Goal: Find specific page/section: Find specific page/section

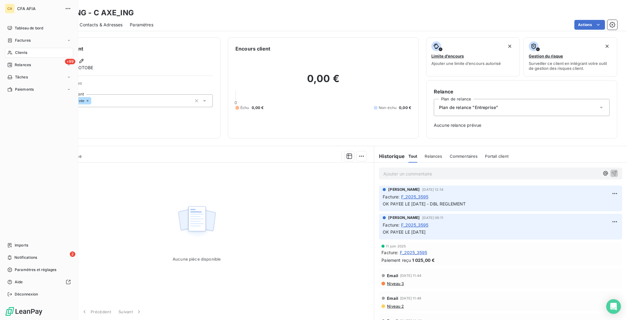
click at [10, 48] on div "Clients" at bounding box center [39, 53] width 68 height 10
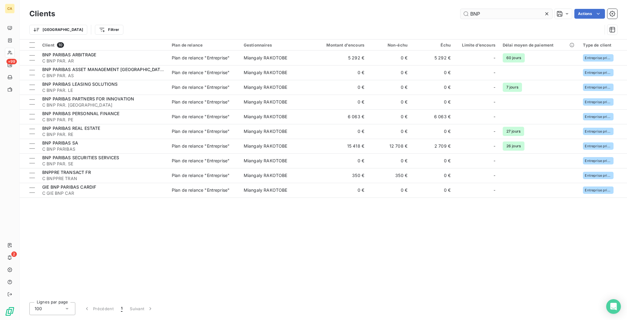
click at [492, 13] on input "BNP" at bounding box center [507, 14] width 92 height 10
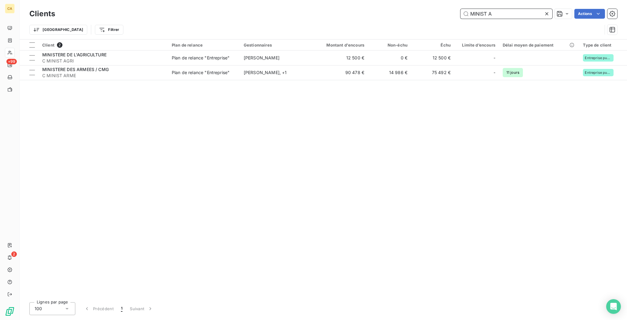
drag, startPoint x: 507, startPoint y: 10, endPoint x: 358, endPoint y: 6, distance: 148.6
click at [358, 7] on div "Clients MINIST A Actions" at bounding box center [323, 13] width 588 height 13
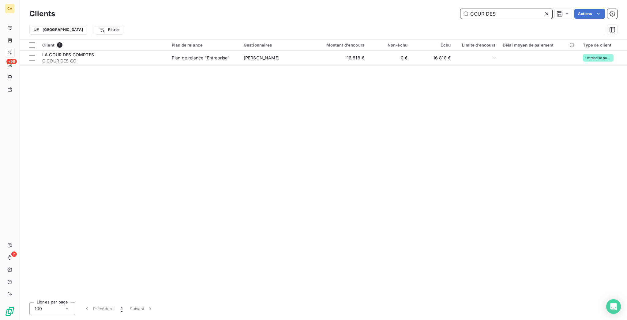
drag, startPoint x: 514, startPoint y: 11, endPoint x: 329, endPoint y: 11, distance: 184.7
click at [329, 11] on div "COUR DES Actions" at bounding box center [339, 14] width 555 height 10
drag, startPoint x: 505, startPoint y: 11, endPoint x: 407, endPoint y: 2, distance: 98.4
click at [407, 2] on div "Clients UNIV G Actions Trier Filtrer" at bounding box center [324, 19] width 608 height 39
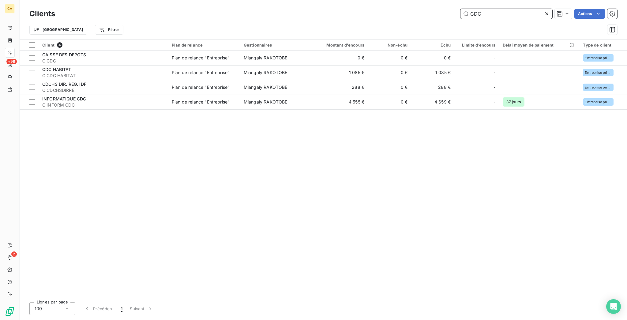
drag, startPoint x: 527, startPoint y: 11, endPoint x: 330, endPoint y: 12, distance: 196.3
click at [330, 12] on div "CDC Actions" at bounding box center [339, 14] width 555 height 10
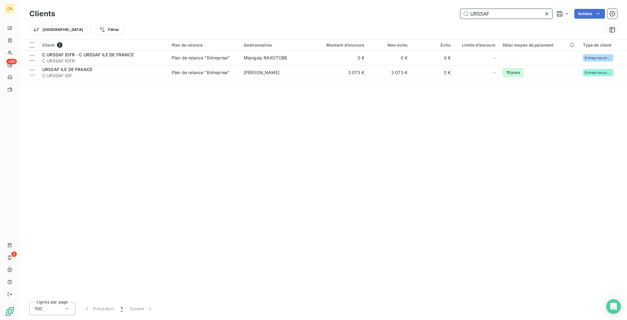
click at [517, 10] on input "URSSAF" at bounding box center [507, 14] width 92 height 10
type input "S"
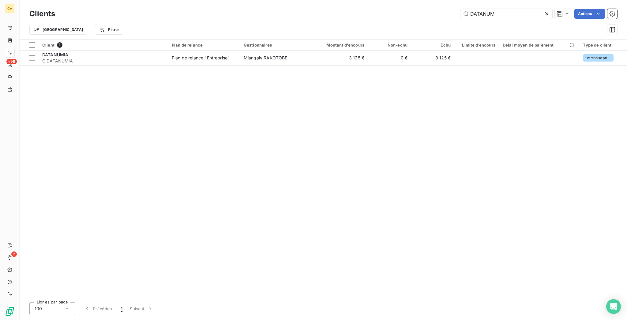
click at [530, 17] on div "Clients DATANUM Actions" at bounding box center [323, 13] width 588 height 13
click at [527, 9] on input "DATANUM" at bounding box center [507, 14] width 92 height 10
click at [505, 12] on input "CDCH" at bounding box center [507, 14] width 92 height 10
drag, startPoint x: 505, startPoint y: 12, endPoint x: 507, endPoint y: 9, distance: 3.4
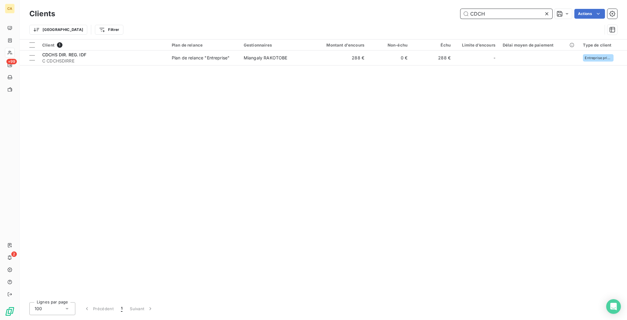
click at [507, 9] on input "CDCH" at bounding box center [507, 14] width 92 height 10
click at [528, 9] on div "TERRAILL" at bounding box center [507, 14] width 92 height 10
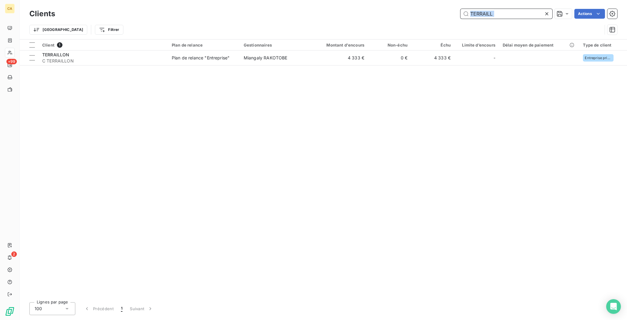
click at [526, 9] on input "TERRAILL" at bounding box center [507, 14] width 92 height 10
click at [528, 7] on div "Clients ECOMAI Actions" at bounding box center [323, 13] width 588 height 13
click at [526, 9] on input "ECOMAI" at bounding box center [507, 14] width 92 height 10
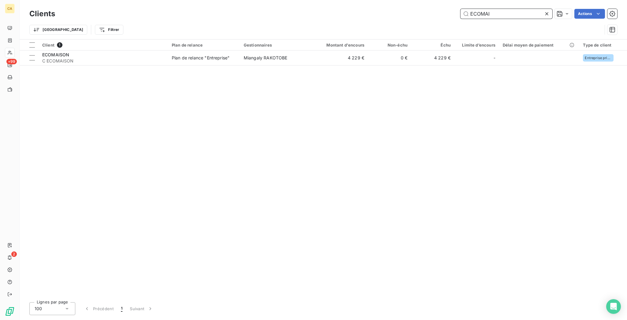
click at [526, 9] on input "ECOMAI" at bounding box center [507, 14] width 92 height 10
drag, startPoint x: 511, startPoint y: 15, endPoint x: 412, endPoint y: 15, distance: 99.2
click at [412, 15] on div "SNCF V Actions" at bounding box center [339, 14] width 555 height 10
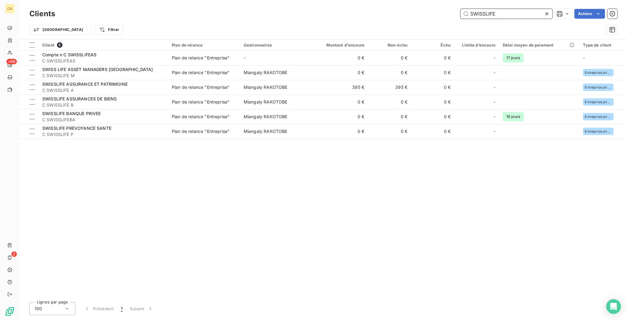
click at [508, 15] on input "SWISSLIFE" at bounding box center [507, 14] width 92 height 10
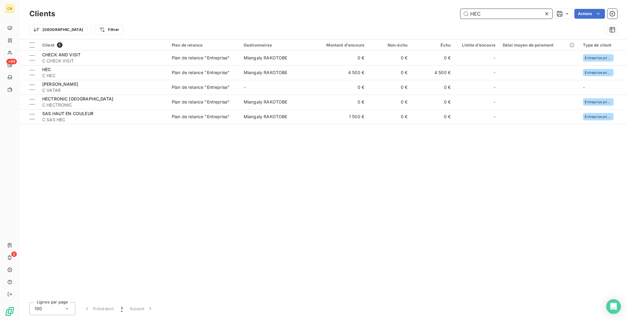
click at [508, 13] on input "HEC" at bounding box center [507, 14] width 92 height 10
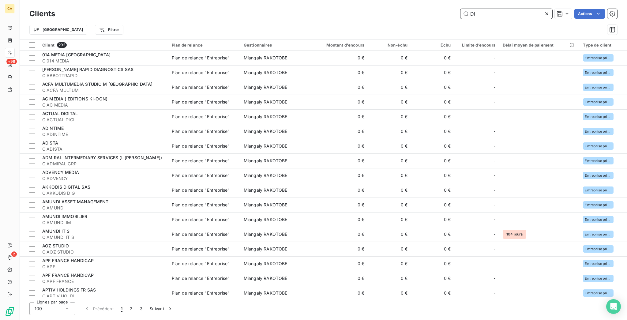
type input "D"
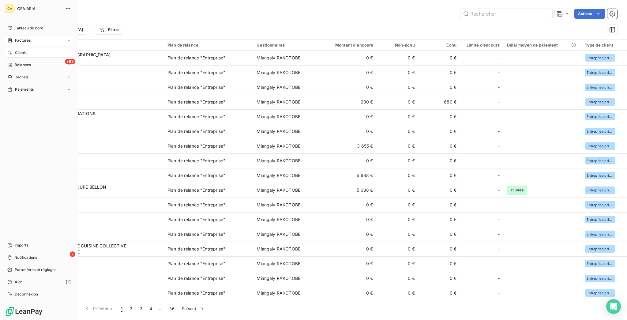
click at [11, 38] on div "Factures" at bounding box center [18, 41] width 23 height 6
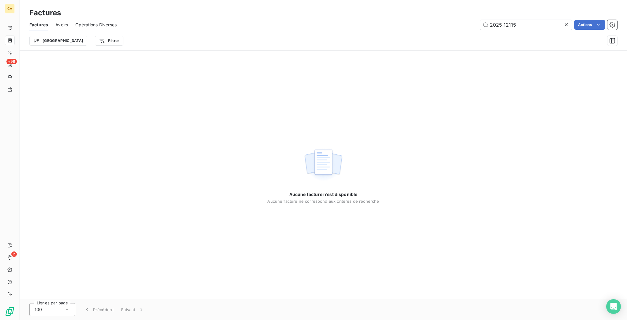
type input "2025_12115"
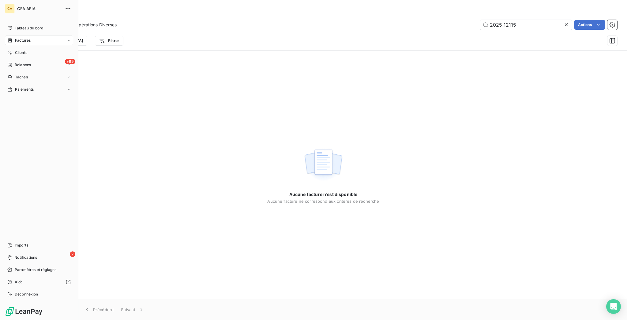
drag, startPoint x: 11, startPoint y: 43, endPoint x: 111, endPoint y: 40, distance: 99.3
click at [15, 50] on span "Clients" at bounding box center [21, 53] width 12 height 6
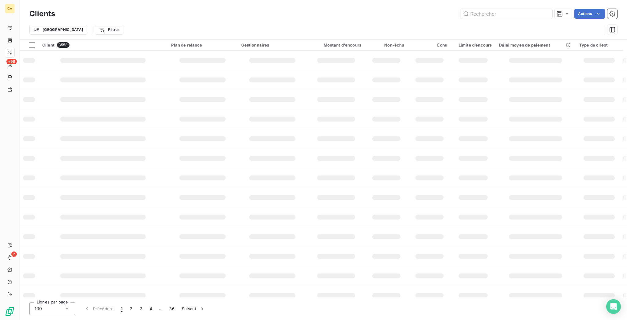
click at [537, 20] on div "Trier Filtrer" at bounding box center [323, 29] width 588 height 19
click at [527, 13] on input "text" at bounding box center [507, 14] width 92 height 10
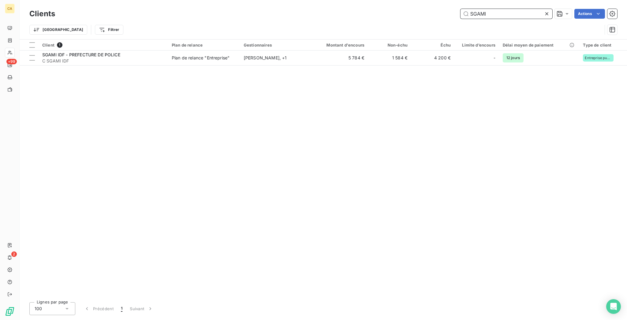
click at [527, 12] on input "SGAMI" at bounding box center [507, 14] width 92 height 10
click at [500, 10] on input "INSEE" at bounding box center [507, 14] width 92 height 10
click at [499, 10] on input "INSEE" at bounding box center [507, 14] width 92 height 10
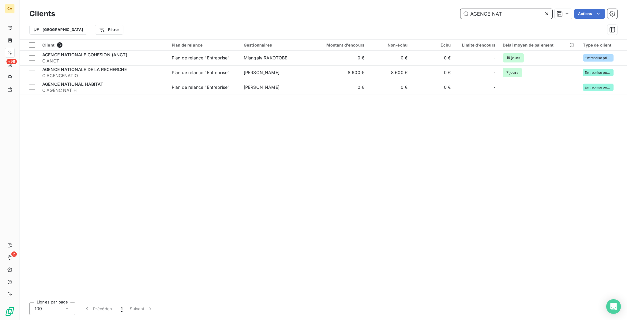
drag, startPoint x: 521, startPoint y: 11, endPoint x: 355, endPoint y: 5, distance: 166.4
click at [355, 5] on div "Clients AGENCE NAT Actions Trier Filtrer" at bounding box center [324, 19] width 608 height 39
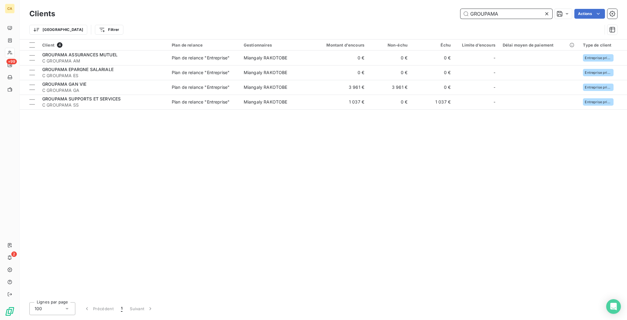
click at [516, 15] on input "GROUPAMA" at bounding box center [507, 14] width 92 height 10
type input "A"
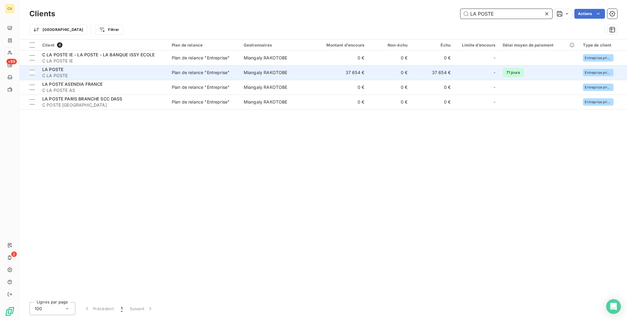
type input "LA POSTE"
click at [92, 66] on div "LA POSTE" at bounding box center [103, 69] width 122 height 6
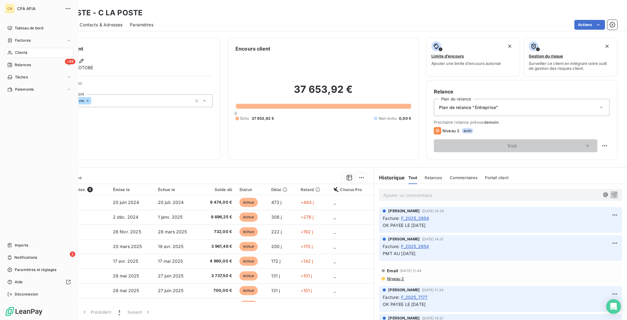
click at [15, 50] on span "Clients" at bounding box center [21, 53] width 12 height 6
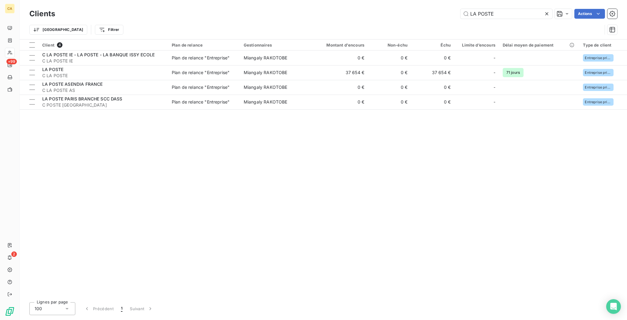
drag, startPoint x: 518, startPoint y: 12, endPoint x: 384, endPoint y: 7, distance: 134.2
click at [384, 9] on div "LA POSTE Actions" at bounding box center [339, 14] width 555 height 10
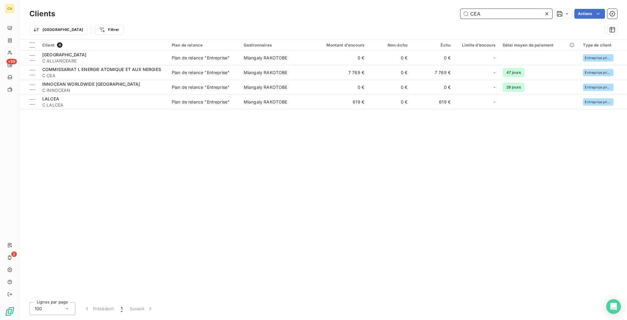
click at [514, 14] on input "CEA" at bounding box center [507, 14] width 92 height 10
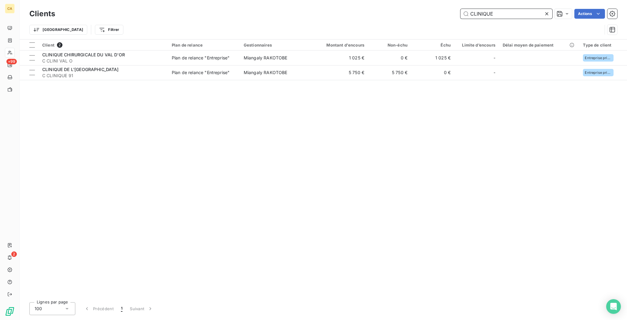
click at [507, 13] on input "CLINIQUE" at bounding box center [507, 14] width 92 height 10
click at [513, 13] on input "CLINIQUE" at bounding box center [507, 14] width 92 height 10
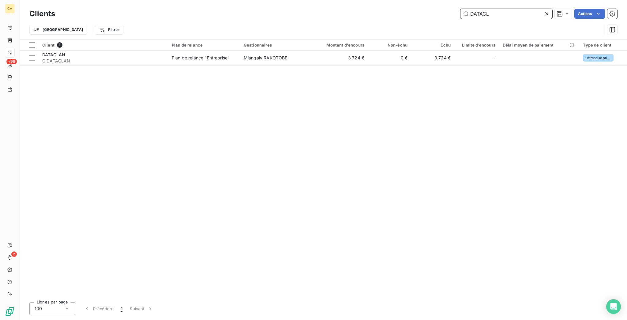
click at [516, 10] on input "DATACL" at bounding box center [507, 14] width 92 height 10
click at [501, 12] on input "AVOCA" at bounding box center [507, 14] width 92 height 10
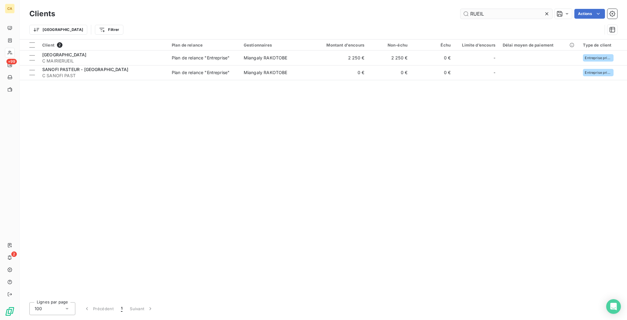
drag, startPoint x: 512, startPoint y: 17, endPoint x: 508, endPoint y: 15, distance: 5.1
click at [512, 17] on div "Clients RUEIL Actions" at bounding box center [323, 13] width 588 height 13
click at [508, 15] on input "RUEIL" at bounding box center [507, 14] width 92 height 10
click at [506, 14] on input "RUEIL" at bounding box center [507, 14] width 92 height 10
drag, startPoint x: 507, startPoint y: 14, endPoint x: 500, endPoint y: 10, distance: 7.8
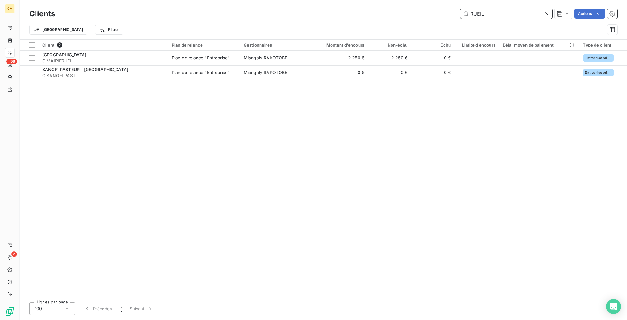
click at [504, 13] on input "RUEIL" at bounding box center [507, 14] width 92 height 10
drag, startPoint x: 512, startPoint y: 13, endPoint x: 408, endPoint y: 9, distance: 104.5
click at [419, 12] on div "VAL D'OISE Actions" at bounding box center [339, 14] width 555 height 10
click at [504, 11] on input "DILA" at bounding box center [507, 14] width 92 height 10
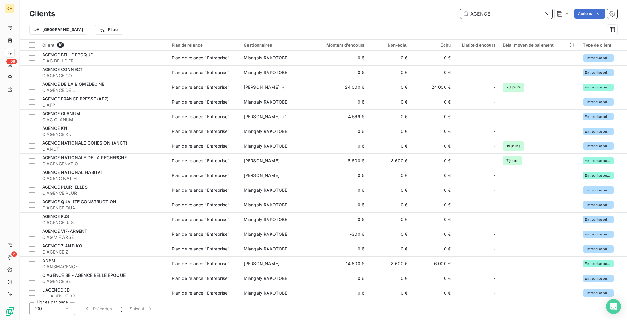
click at [501, 9] on input "AGENCE" at bounding box center [507, 14] width 92 height 10
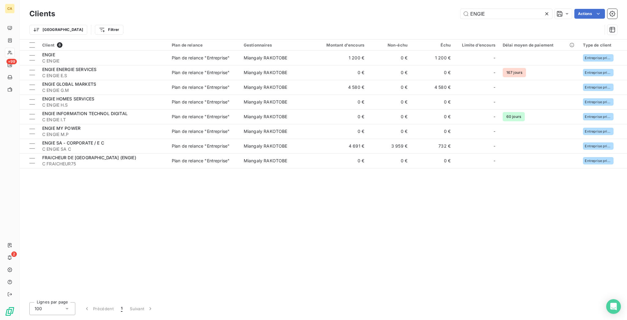
click at [508, 9] on div "ENGIE" at bounding box center [507, 14] width 92 height 10
click at [507, 11] on input "ENGIE" at bounding box center [507, 14] width 92 height 10
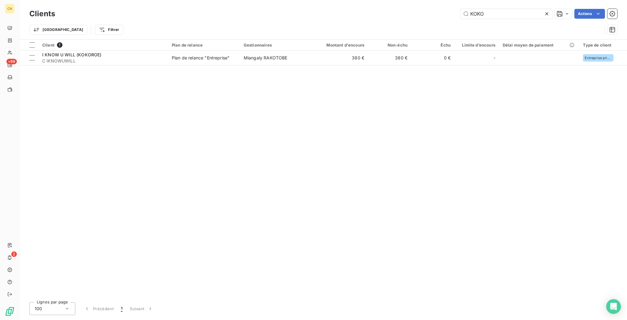
click at [497, 7] on div "Clients KOKO Actions" at bounding box center [323, 13] width 588 height 13
click at [499, 13] on input "KOKO" at bounding box center [507, 14] width 92 height 10
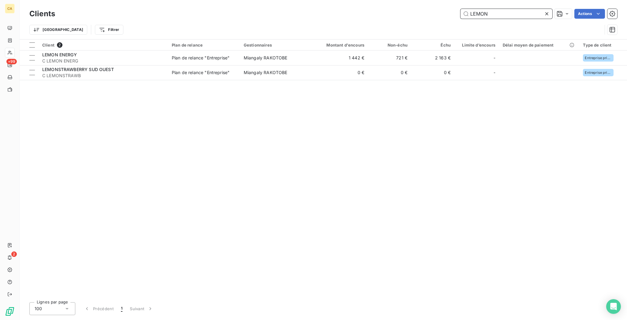
click at [503, 11] on input "LEMON" at bounding box center [507, 14] width 92 height 10
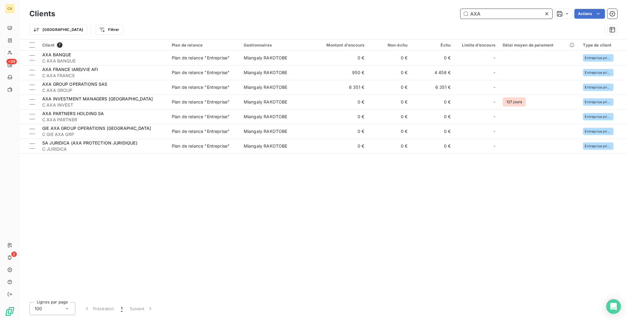
click at [513, 14] on input "AXA" at bounding box center [507, 14] width 92 height 10
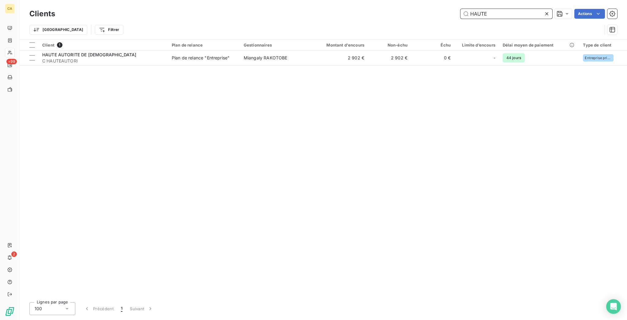
click at [497, 14] on input "HAUTE" at bounding box center [507, 14] width 92 height 10
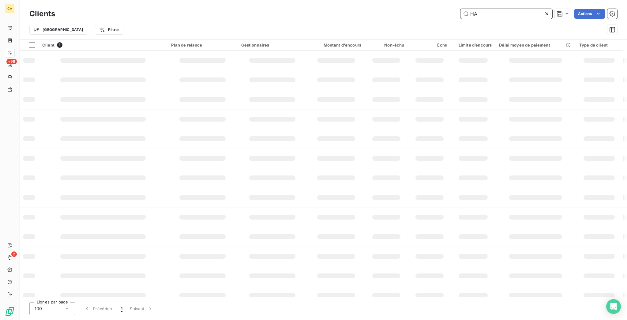
type input "H"
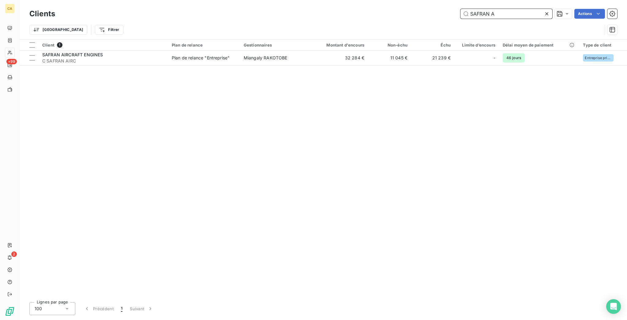
drag, startPoint x: 515, startPoint y: 9, endPoint x: 426, endPoint y: 12, distance: 88.9
click at [427, 11] on div "SAFRAN A Actions" at bounding box center [339, 14] width 555 height 10
click at [521, 10] on input "CREDIT LY" at bounding box center [507, 14] width 92 height 10
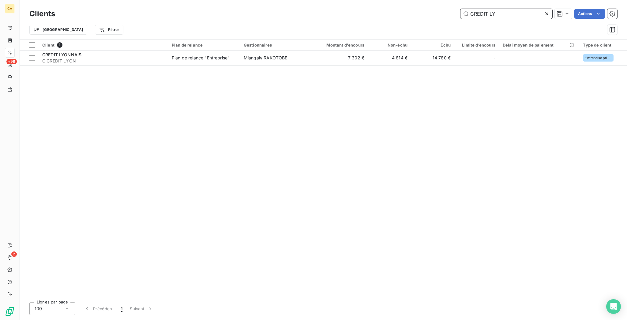
click at [521, 10] on input "CREDIT LY" at bounding box center [507, 14] width 92 height 10
click at [496, 9] on input "VEON" at bounding box center [507, 14] width 92 height 10
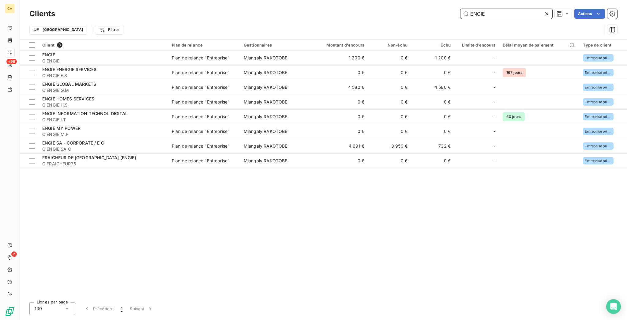
click at [512, 11] on input "ENGIE" at bounding box center [507, 14] width 92 height 10
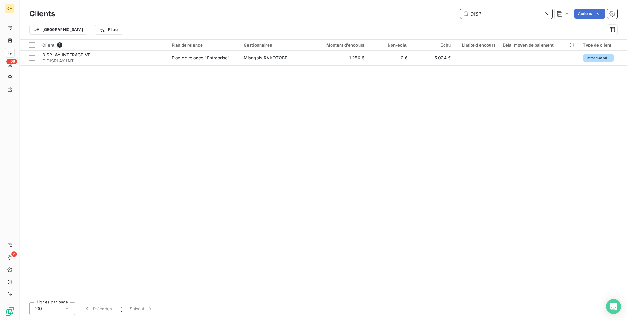
click at [516, 11] on input "DISP" at bounding box center [507, 14] width 92 height 10
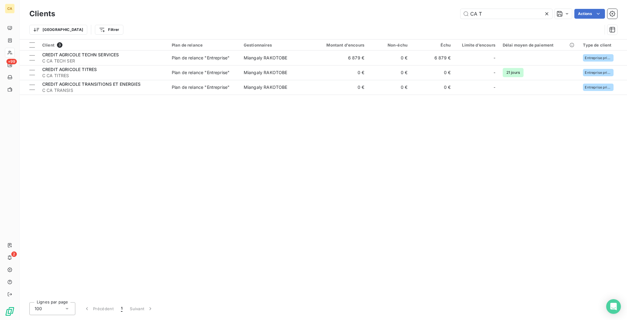
click at [516, 7] on div "Clients CA T Actions" at bounding box center [323, 13] width 588 height 13
click at [515, 10] on input "CA T" at bounding box center [507, 14] width 92 height 10
click at [513, 12] on input "CA T" at bounding box center [507, 14] width 92 height 10
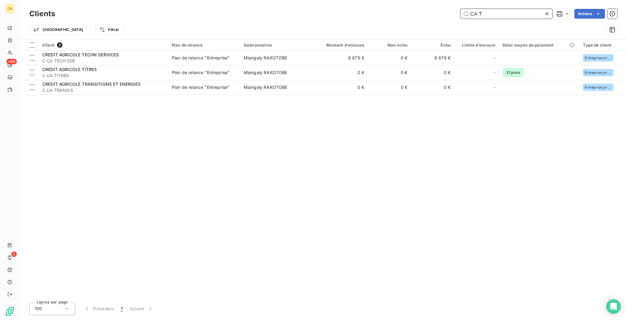
click at [513, 12] on input "CA T" at bounding box center [507, 14] width 92 height 10
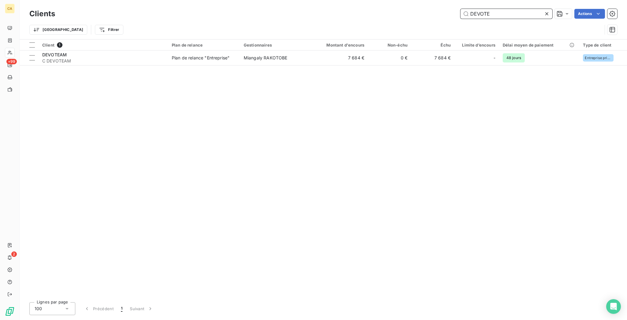
click at [517, 14] on input "DEVOTE" at bounding box center [507, 14] width 92 height 10
click at [515, 14] on input "DEVOTE" at bounding box center [507, 14] width 92 height 10
click at [507, 13] on input "CALEB" at bounding box center [507, 14] width 92 height 10
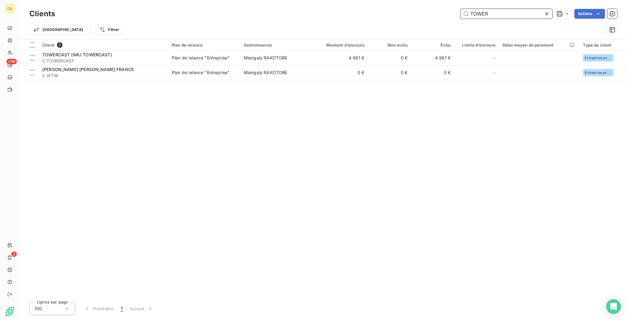
click at [498, 11] on input "TOWER" at bounding box center [507, 14] width 92 height 10
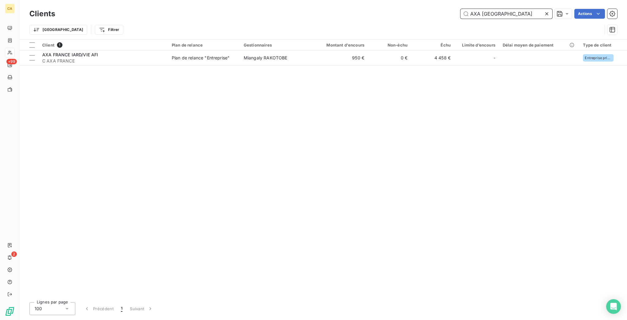
drag, startPoint x: 511, startPoint y: 15, endPoint x: 447, endPoint y: 21, distance: 63.4
click at [452, 20] on div "Clients AXA FRANCE Actions Trier Filtrer" at bounding box center [323, 23] width 588 height 32
click at [517, 11] on input "CANAL PL" at bounding box center [507, 14] width 92 height 10
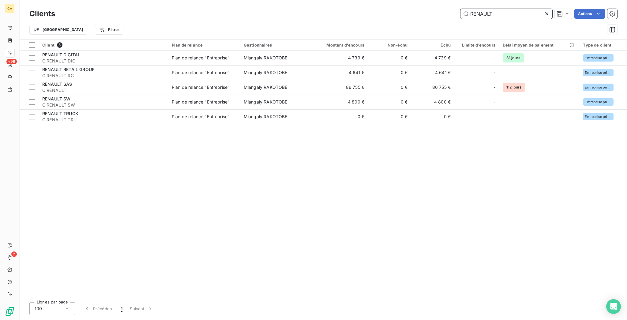
click at [509, 12] on input "RENAULT" at bounding box center [507, 14] width 92 height 10
click at [506, 12] on input "RENAULT" at bounding box center [507, 14] width 92 height 10
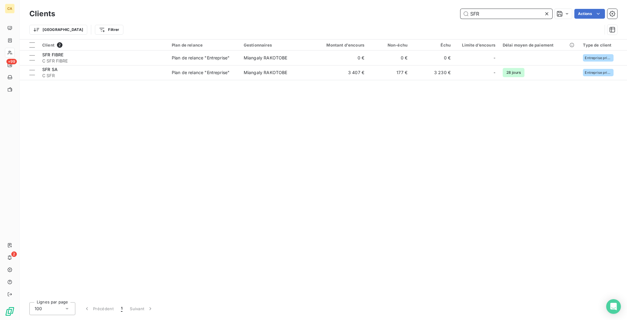
click at [511, 15] on input "SFR" at bounding box center [507, 14] width 92 height 10
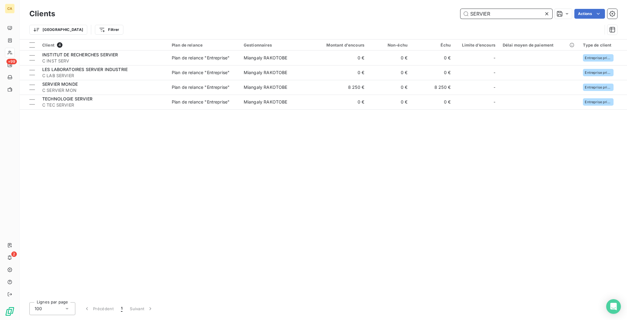
click at [511, 11] on input "SERVIER" at bounding box center [507, 14] width 92 height 10
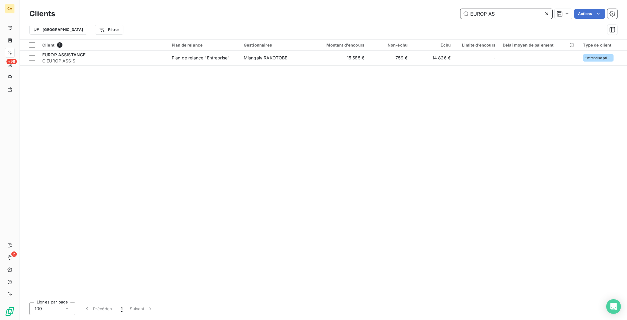
drag, startPoint x: 505, startPoint y: 10, endPoint x: 448, endPoint y: 12, distance: 56.7
click at [448, 12] on div "EUROP AS Actions" at bounding box center [339, 14] width 555 height 10
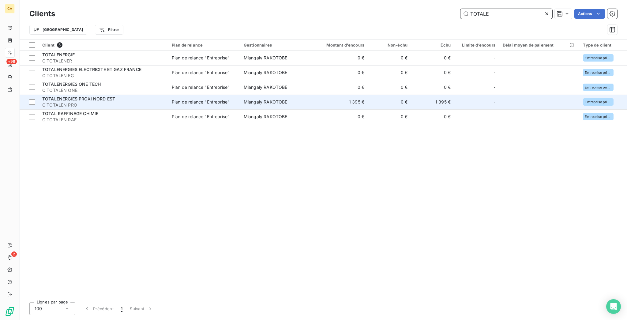
type input "TOTALE"
click at [85, 102] on span "C TOTALEN PRO" at bounding box center [103, 105] width 122 height 6
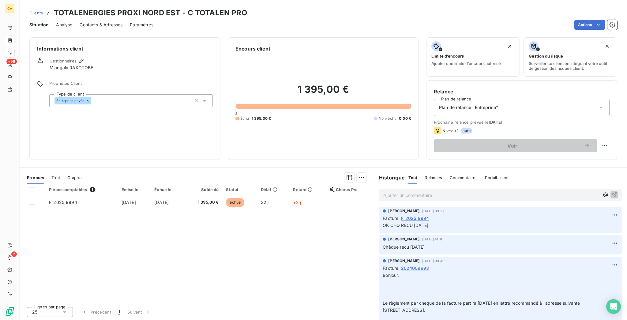
click at [13, 36] on div at bounding box center [10, 41] width 10 height 10
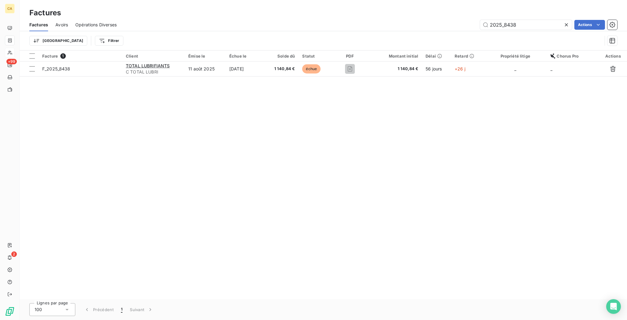
type input "2025_8438"
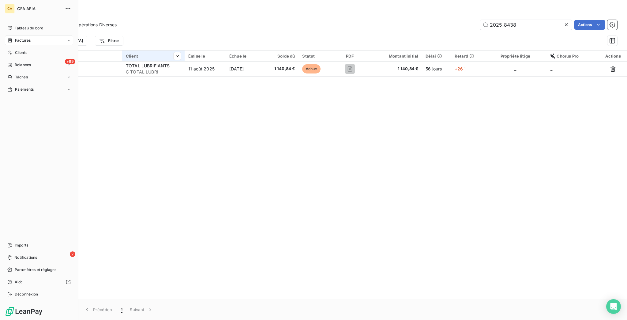
drag, startPoint x: 11, startPoint y: 41, endPoint x: 129, endPoint y: 48, distance: 118.1
click at [15, 50] on span "Clients" at bounding box center [21, 53] width 12 height 6
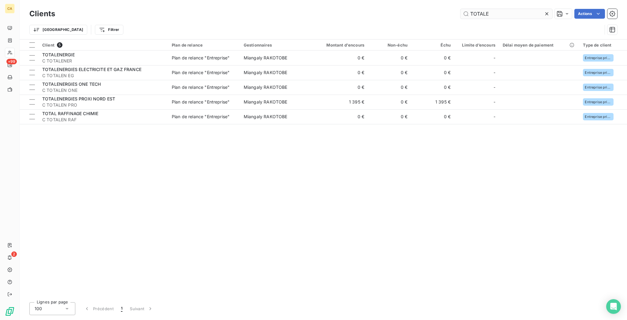
click at [505, 15] on input "TOTALE" at bounding box center [507, 14] width 92 height 10
click at [509, 13] on input "TOTALE" at bounding box center [507, 14] width 92 height 10
click at [509, 11] on input "TOTALE" at bounding box center [507, 14] width 92 height 10
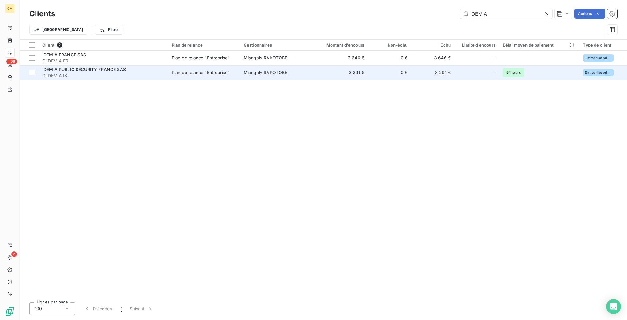
type input "IDEMIA"
click at [140, 66] on td "IDEMIA PUBLIC SECURITY FRANCE SAS C IDEMIA IS" at bounding box center [104, 72] width 130 height 15
